Goal: Transaction & Acquisition: Purchase product/service

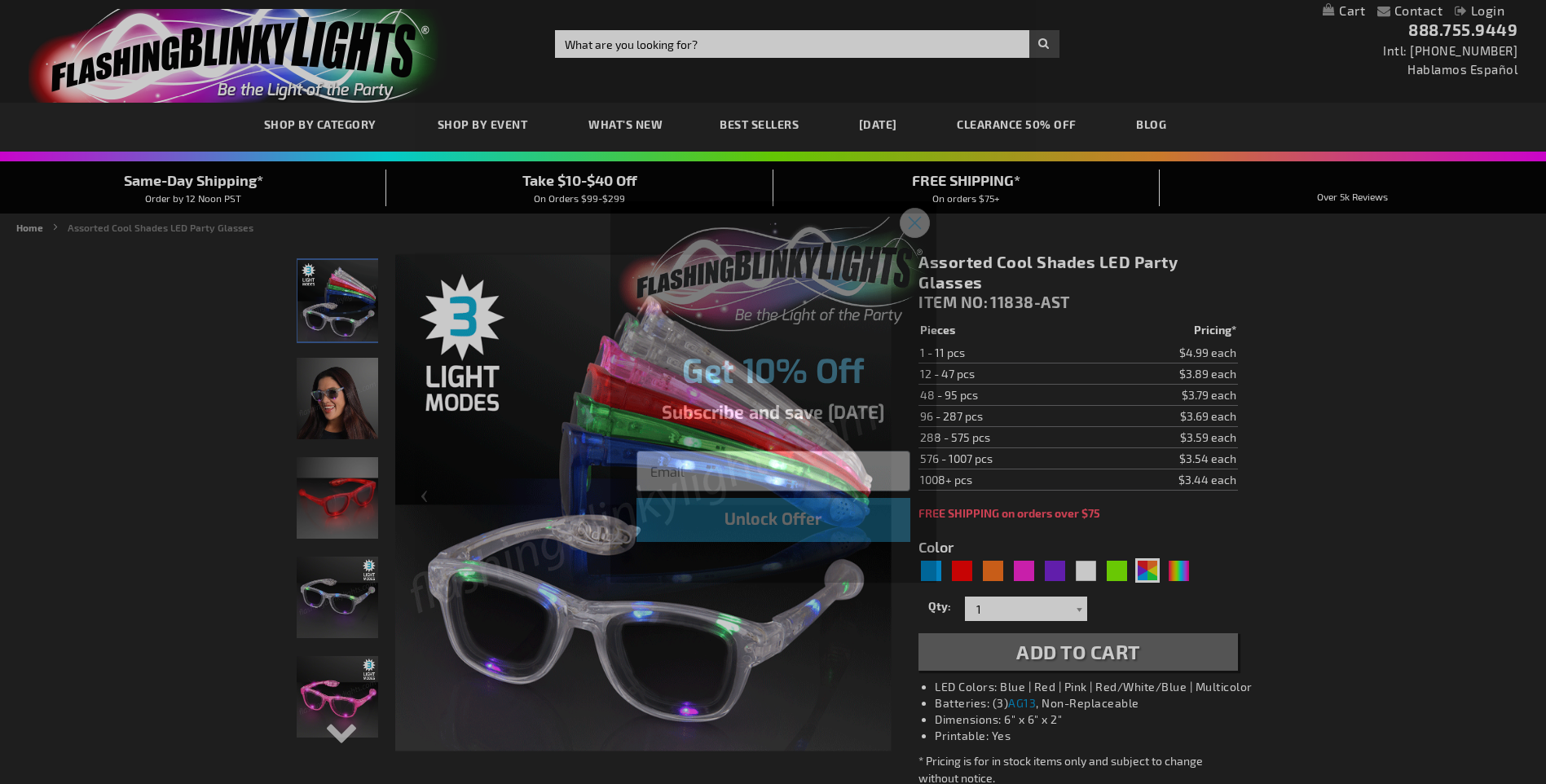
click at [921, 214] on circle "Close dialog" at bounding box center [914, 222] width 27 height 27
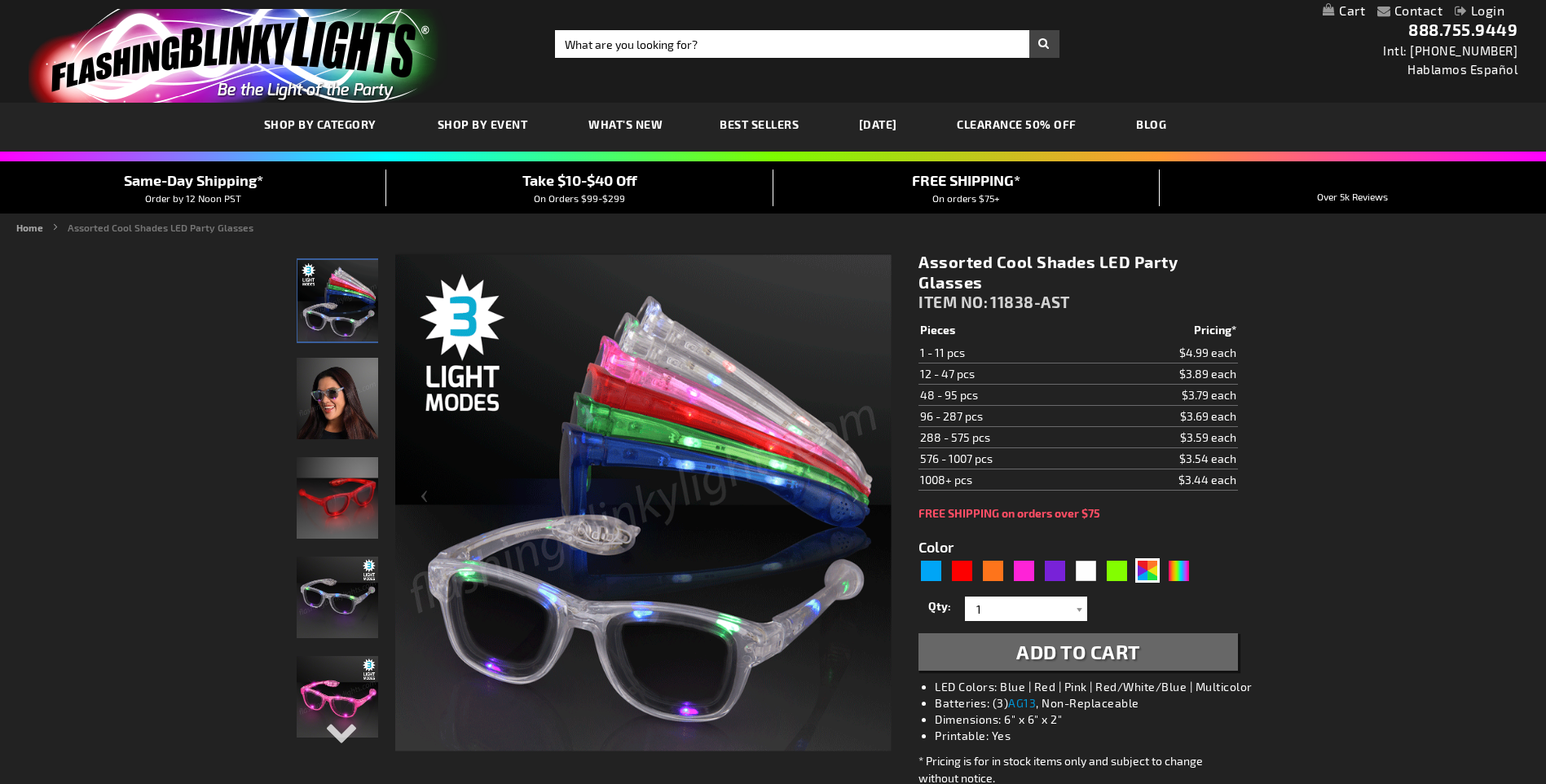
drag, startPoint x: 1070, startPoint y: 302, endPoint x: 998, endPoint y: 303, distance: 72.0
click at [998, 303] on span "11838-AST" at bounding box center [1030, 302] width 80 height 19
drag, startPoint x: 997, startPoint y: 303, endPoint x: 1070, endPoint y: 302, distance: 73.0
click at [1070, 302] on span "11838-AST" at bounding box center [1030, 302] width 80 height 19
copy span "11838-AST"
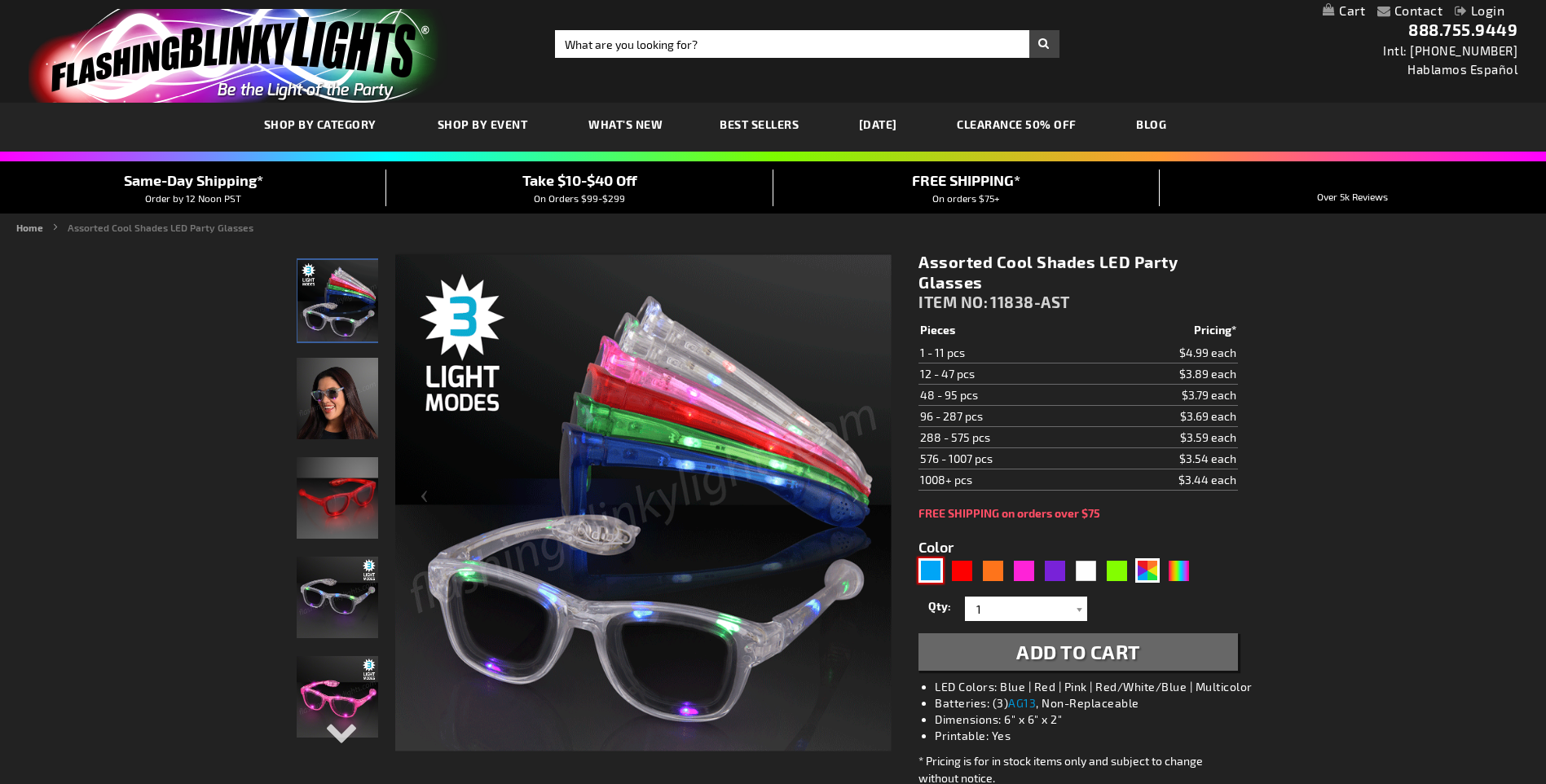
click at [930, 568] on div "Blue" at bounding box center [930, 570] width 24 height 24
type input "5629"
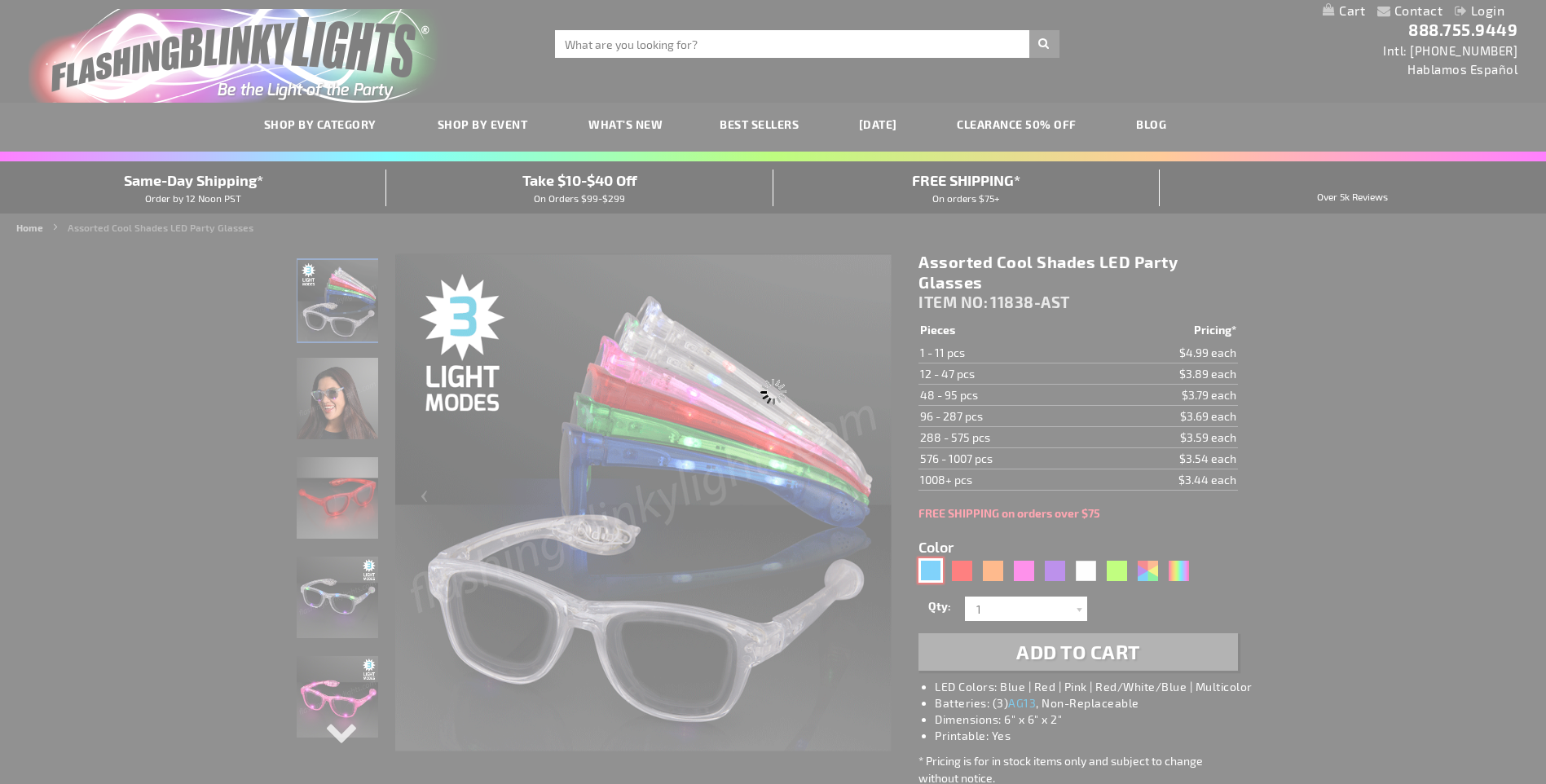
type input "11838-BL"
type input "Customize - Blue Cool Shades Light Up Party Glasses - ITEM NO: 11838-BL"
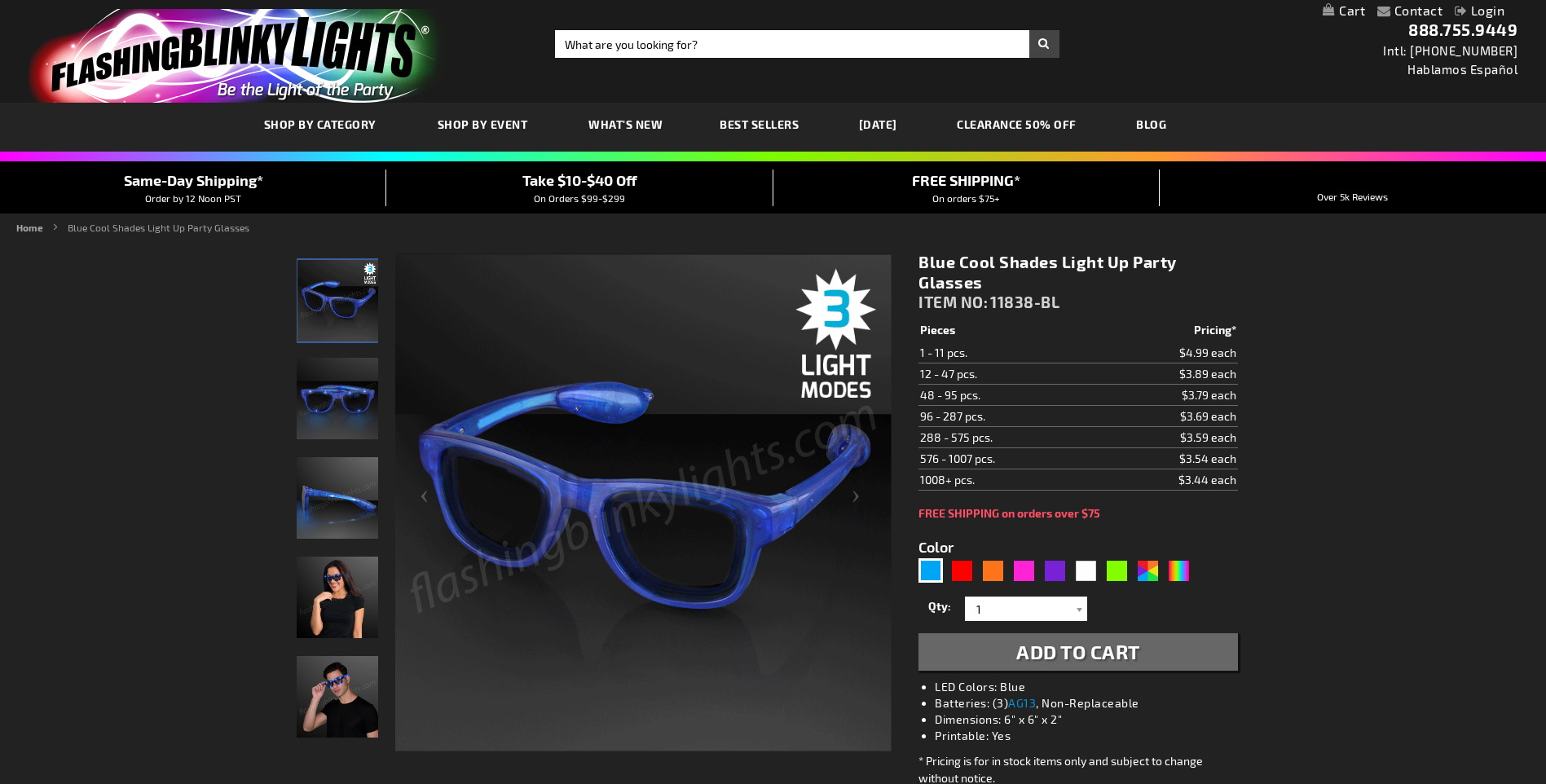
click at [1054, 301] on span "11838-BL" at bounding box center [1025, 302] width 69 height 19
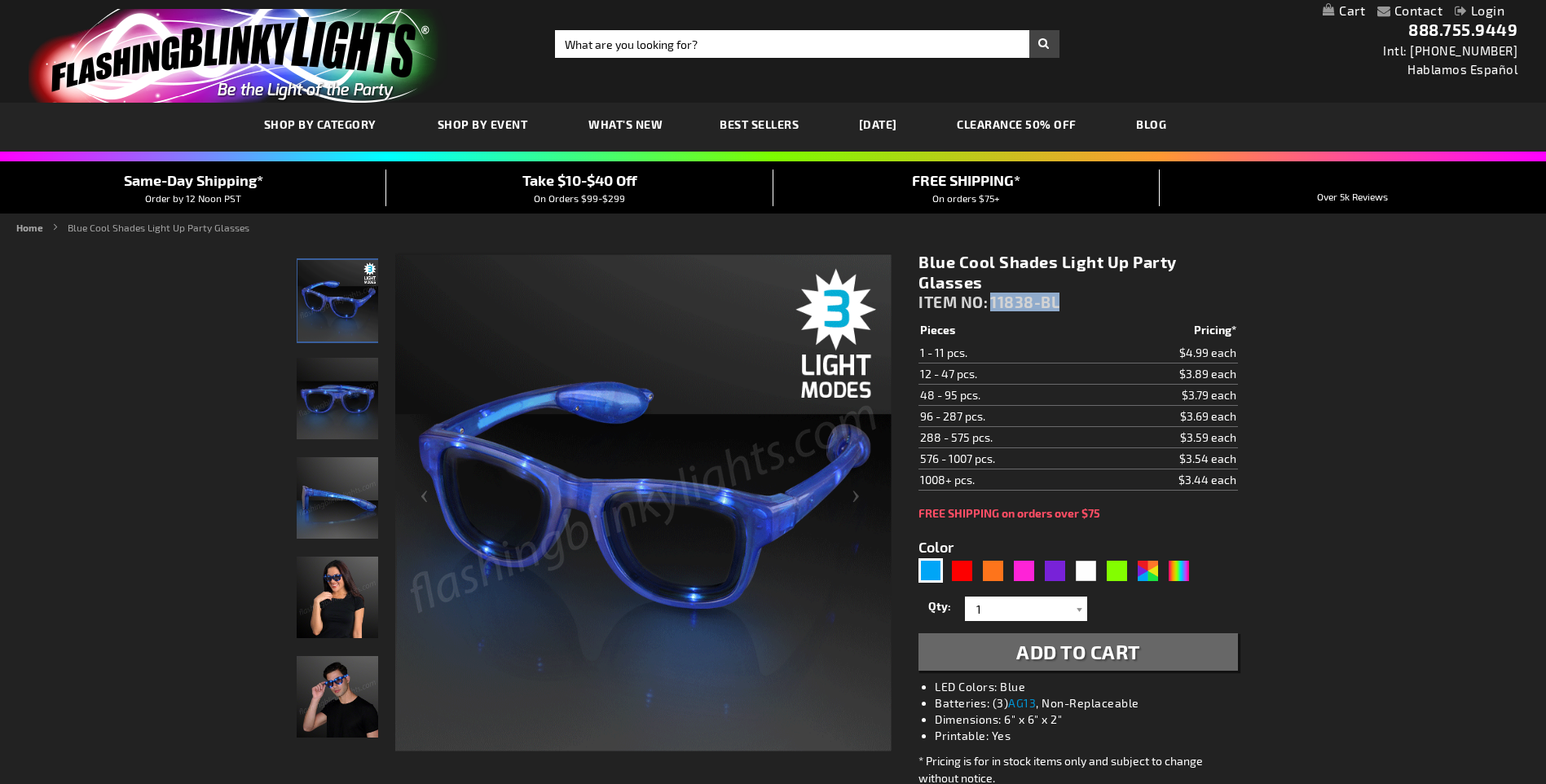
copy span "11838-BL"
drag, startPoint x: 1063, startPoint y: 301, endPoint x: 992, endPoint y: 300, distance: 71.0
click at [992, 300] on div "Blue Cool Shades Light Up Party Glasses ITEM NO: 11838-BL" at bounding box center [1078, 285] width 319 height 67
